Goal: Navigation & Orientation: Find specific page/section

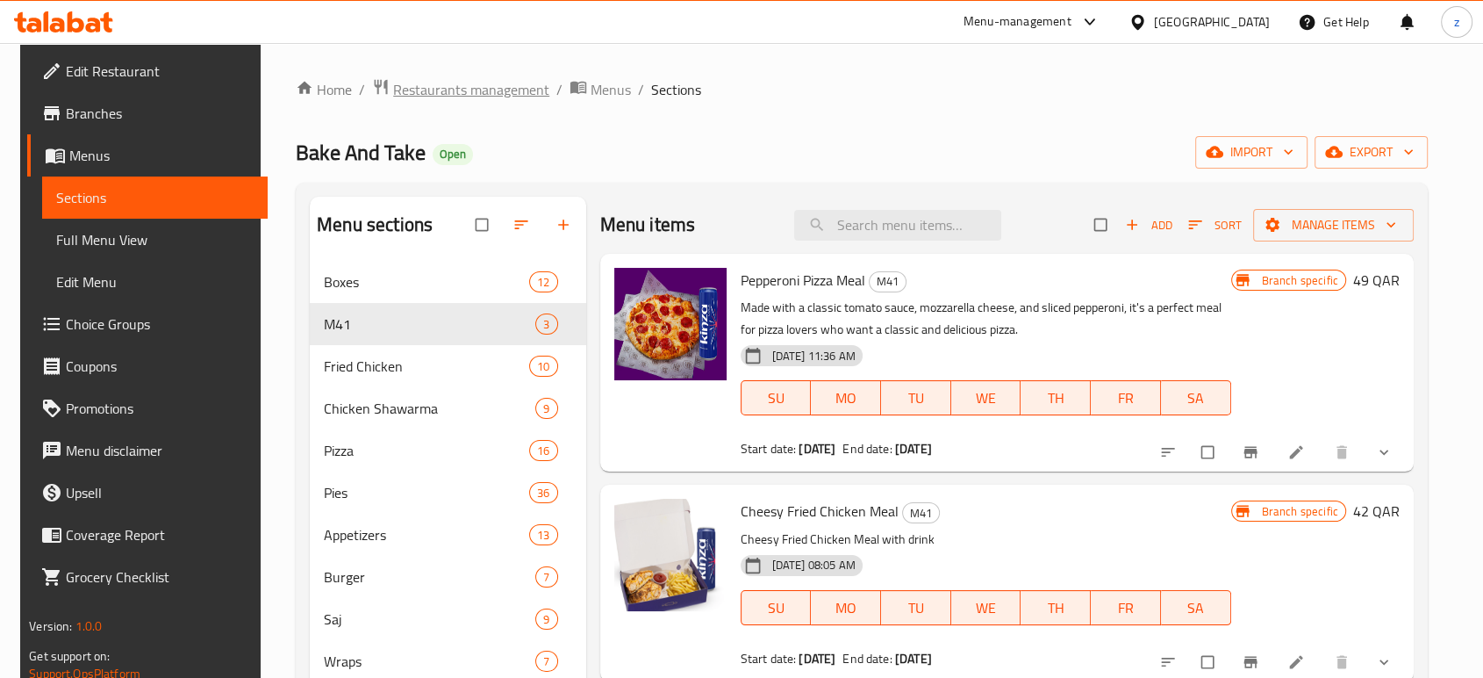
click at [511, 94] on span "Restaurants management" at bounding box center [471, 89] width 156 height 21
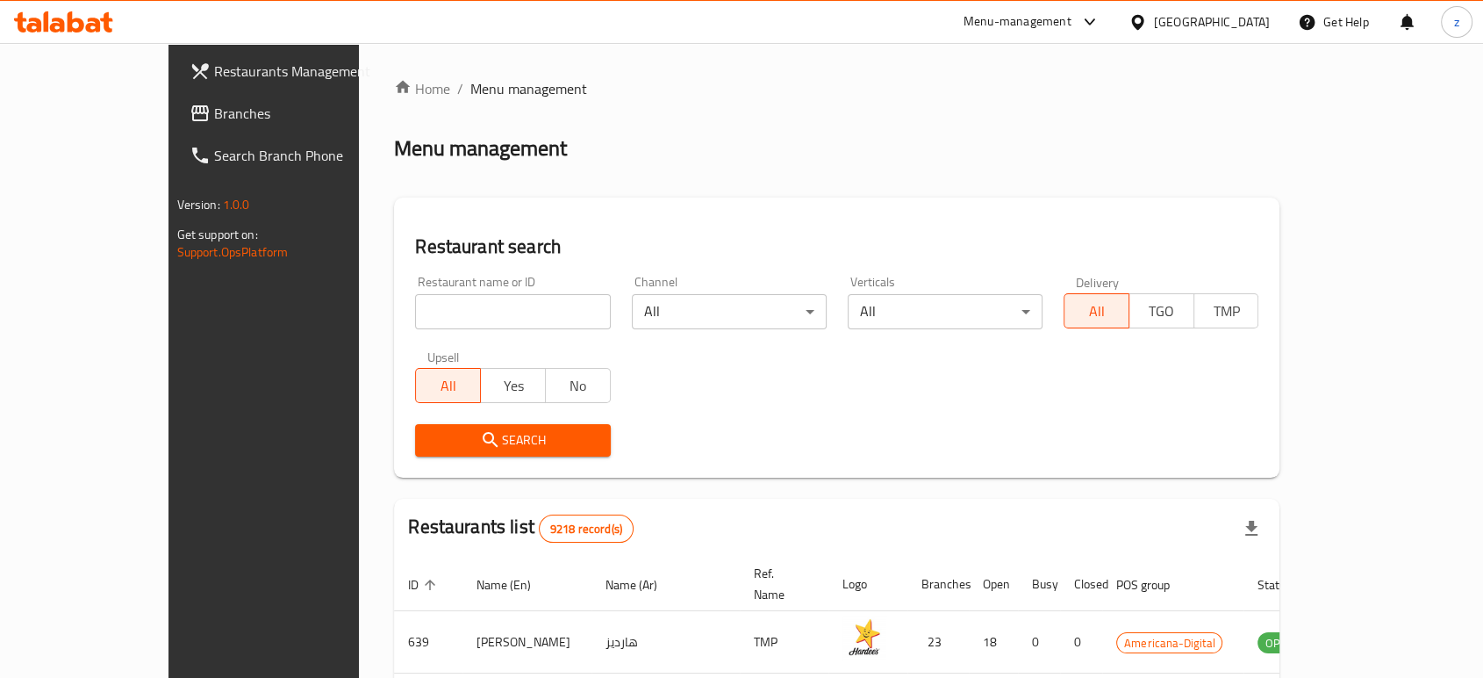
click at [415, 321] on input "search" at bounding box center [512, 311] width 195 height 35
type input "AL Majles AL Arabi"
click at [467, 436] on span "Search" at bounding box center [512, 440] width 167 height 22
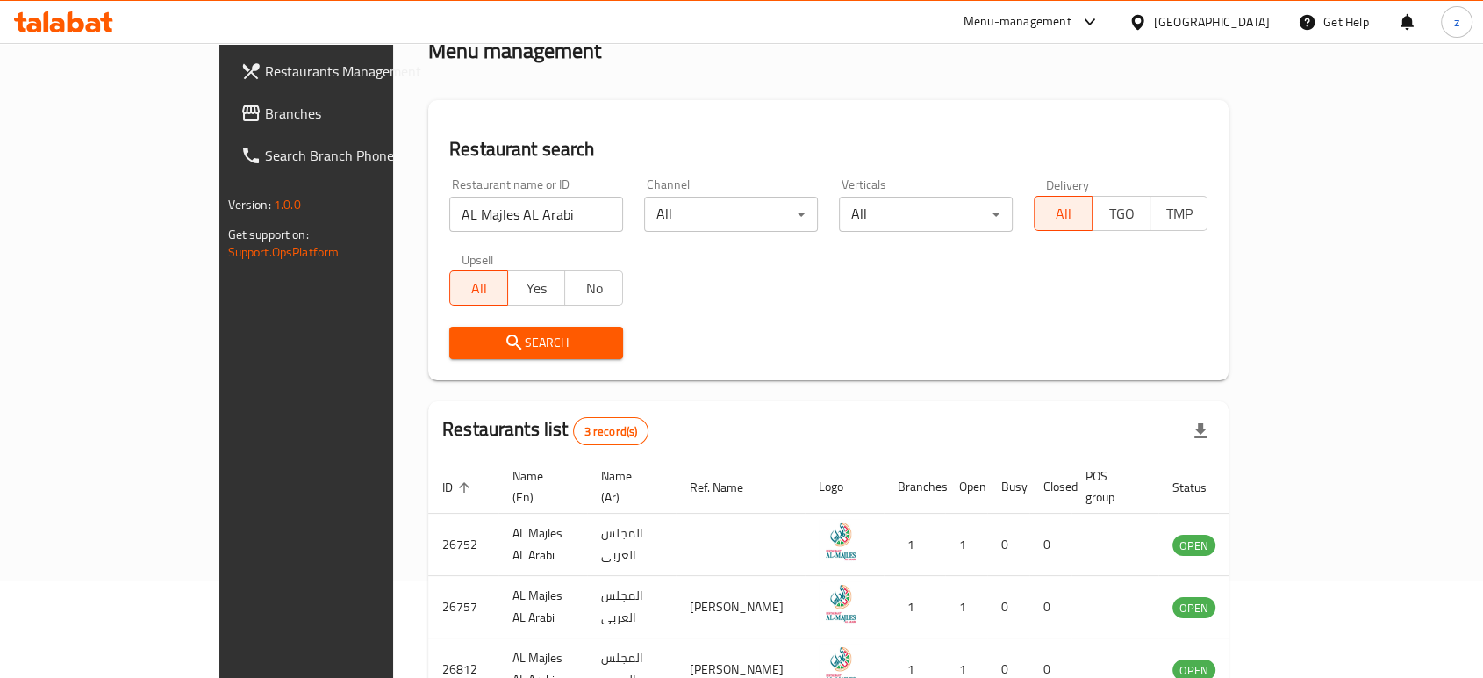
scroll to position [192, 0]
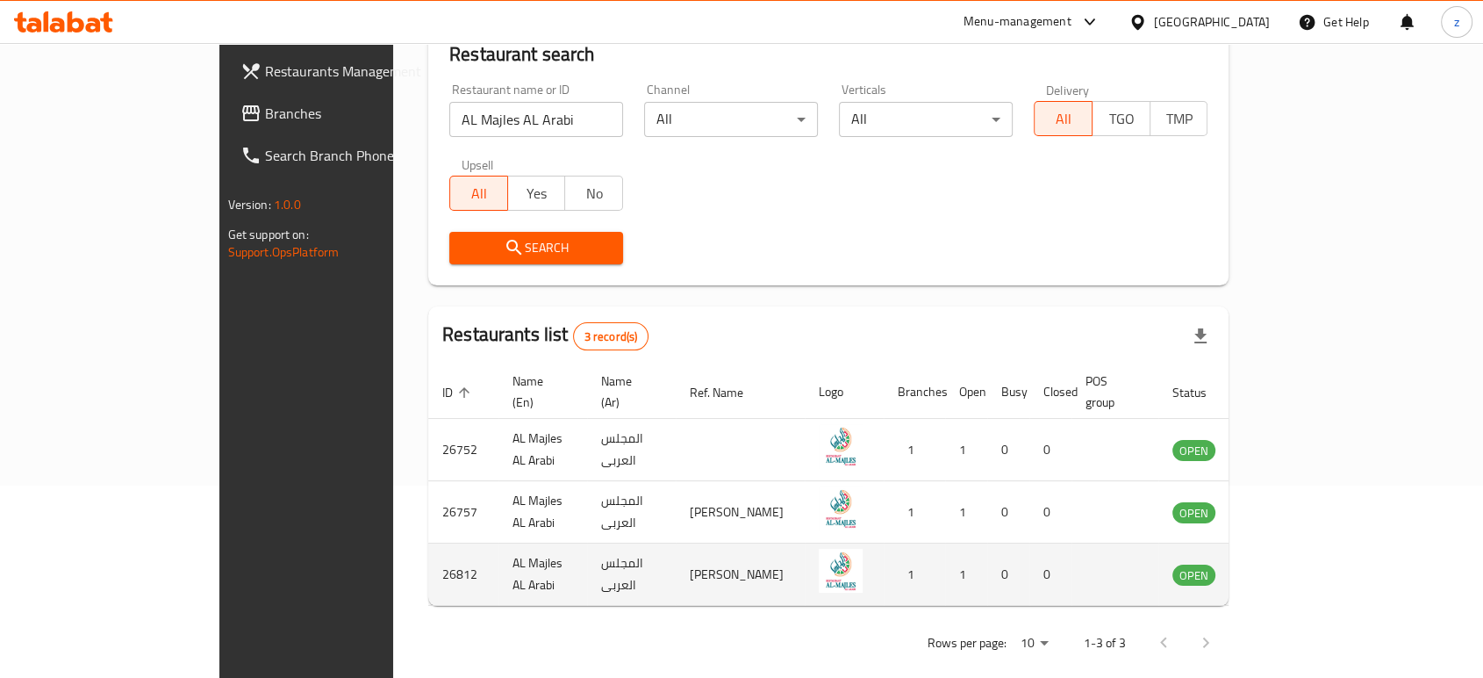
click at [1285, 568] on icon "enhanced table" at bounding box center [1274, 575] width 19 height 15
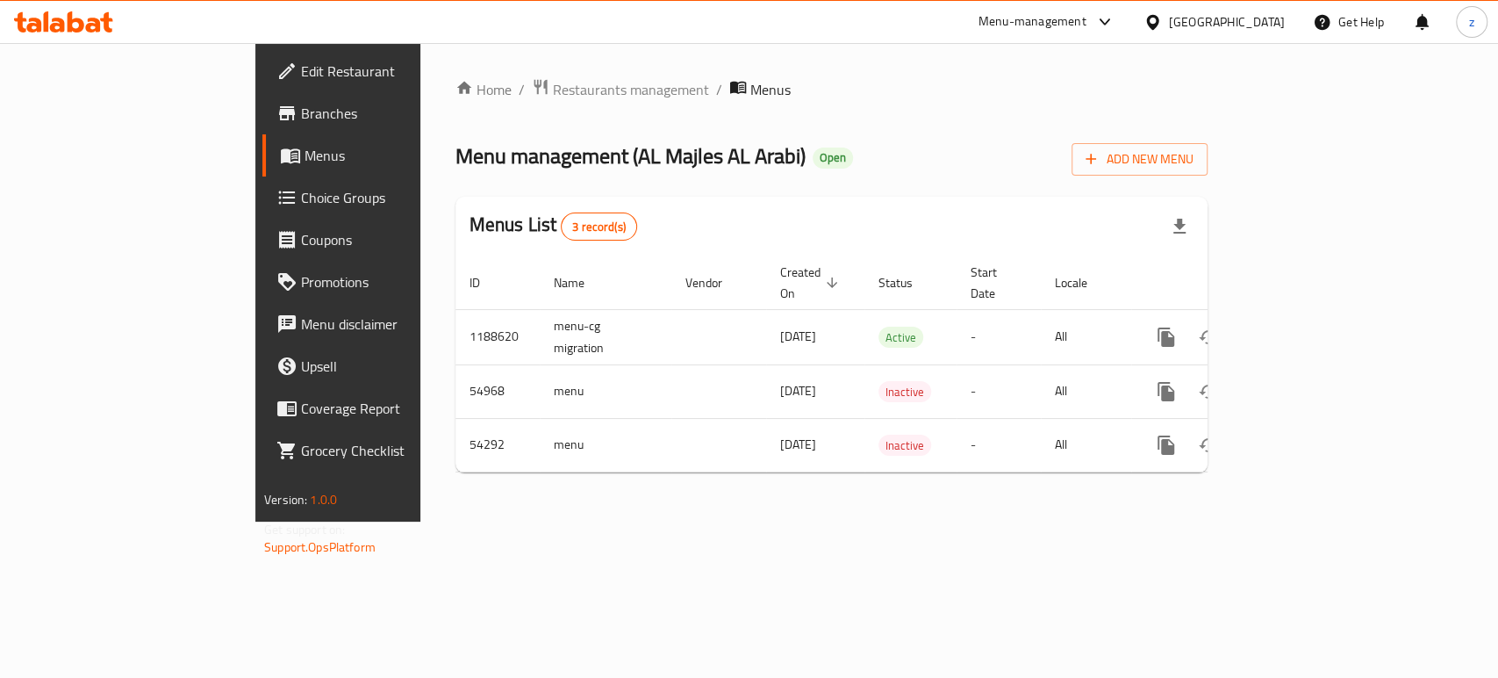
click at [301, 110] on span "Branches" at bounding box center [396, 113] width 190 height 21
